Goal: Obtain resource: Obtain resource

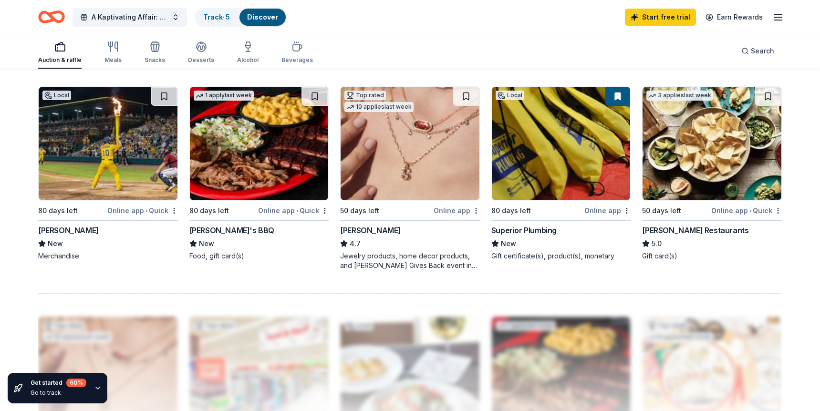
scroll to position [689, 0]
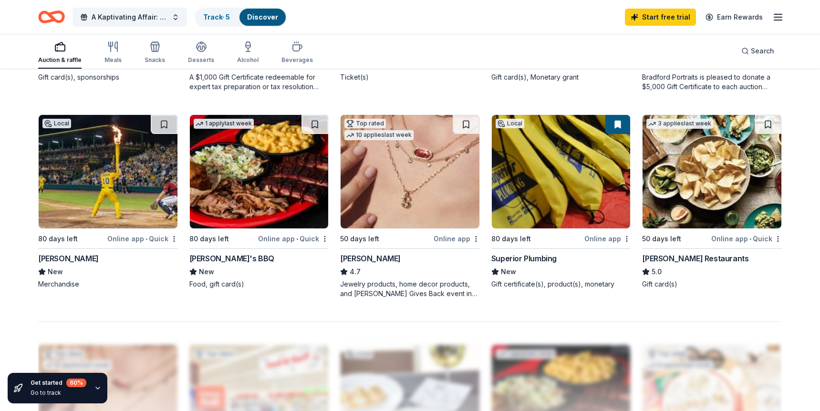
click at [413, 172] on img at bounding box center [410, 172] width 139 height 114
click at [455, 233] on div "Online app" at bounding box center [457, 239] width 46 height 12
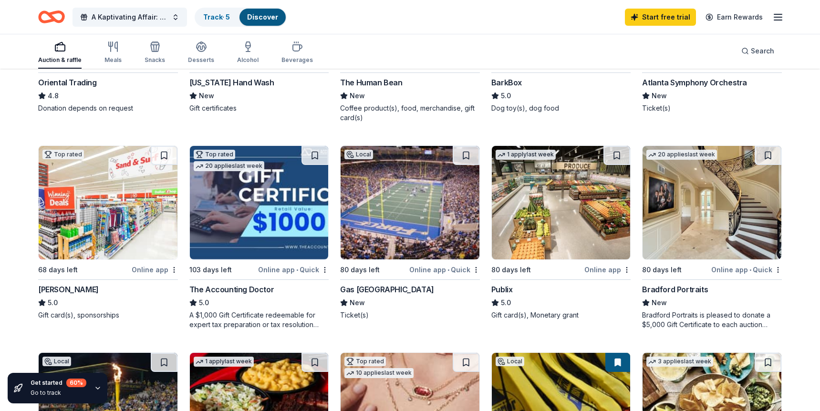
scroll to position [451, 0]
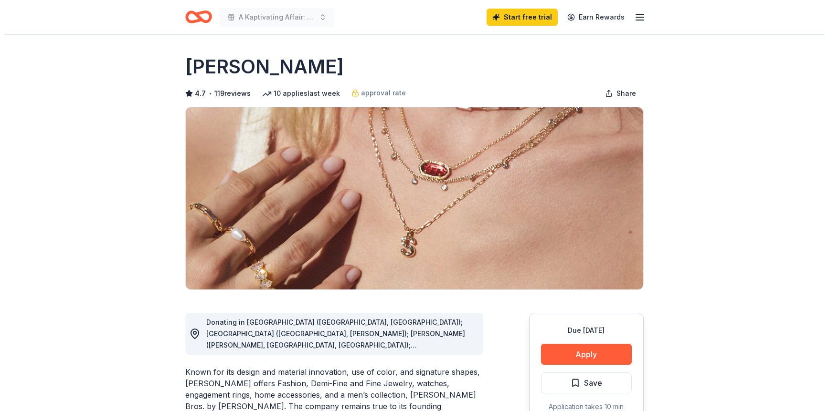
scroll to position [95, 0]
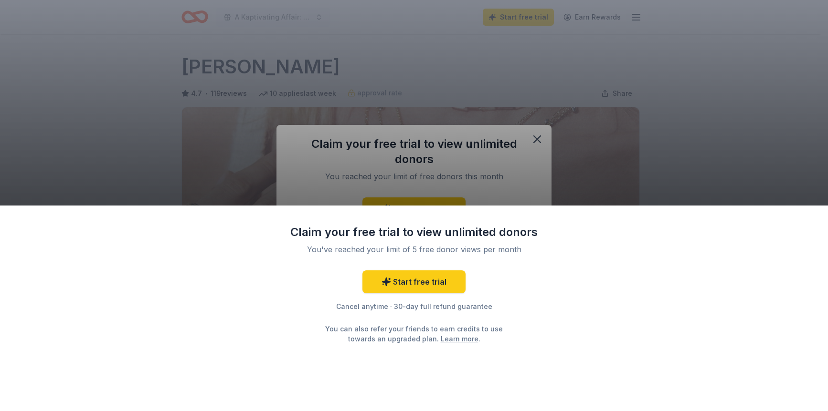
click at [536, 134] on div "Claim your free trial to view unlimited donors You've reached your limit of 5 f…" at bounding box center [414, 205] width 828 height 411
